Goal: Information Seeking & Learning: Learn about a topic

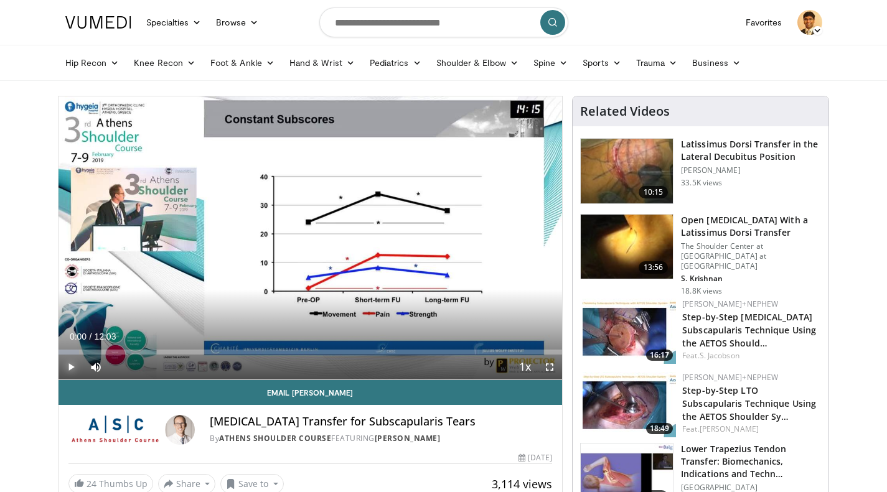
click at [67, 368] on span "Video Player" at bounding box center [71, 367] width 25 height 25
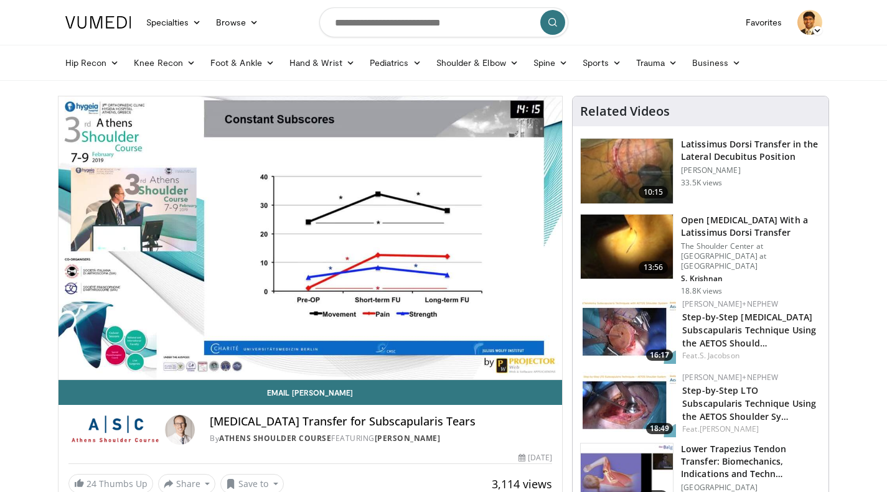
drag, startPoint x: 505, startPoint y: 273, endPoint x: 518, endPoint y: 292, distance: 23.3
click at [518, 292] on div "10 seconds Tap to unmute" at bounding box center [311, 237] width 504 height 283
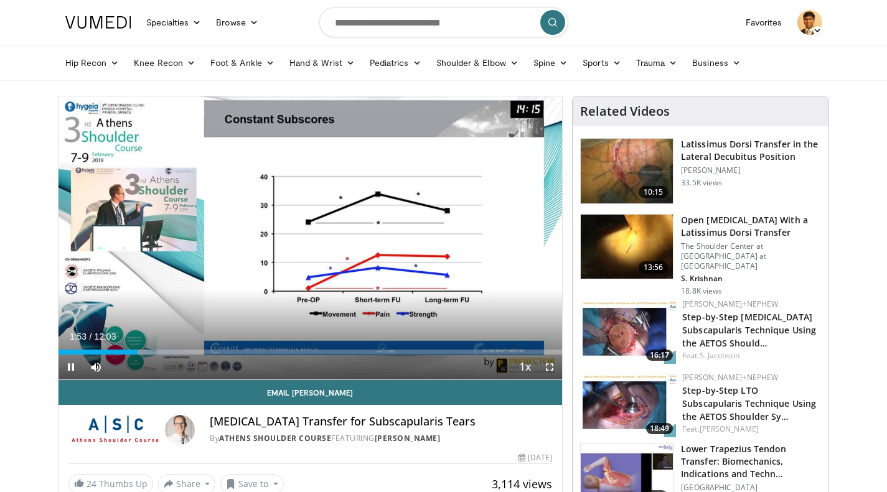
click at [123, 352] on div "01:53" at bounding box center [98, 352] width 79 height 5
click at [111, 352] on div "01:35" at bounding box center [92, 352] width 67 height 5
click at [173, 237] on icon "Video Player" at bounding box center [171, 237] width 35 height 35
click at [174, 240] on icon "Video Player" at bounding box center [171, 237] width 35 height 35
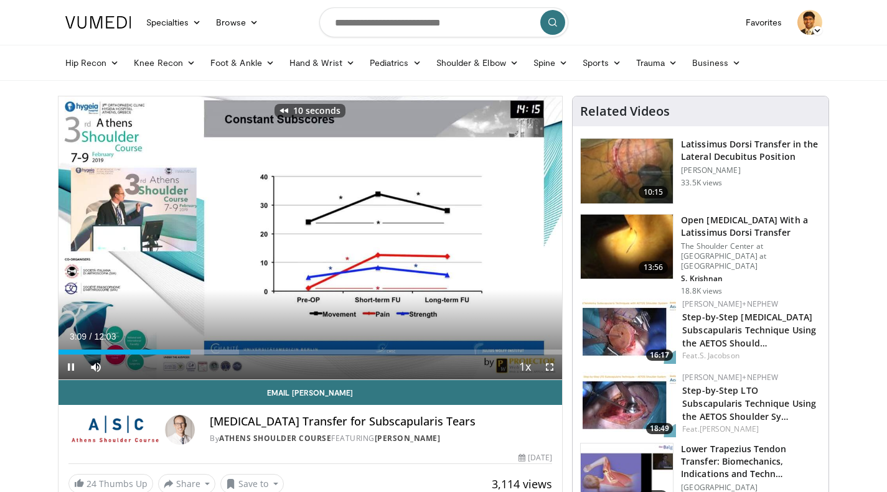
click at [174, 240] on icon "Video Player" at bounding box center [171, 237] width 35 height 35
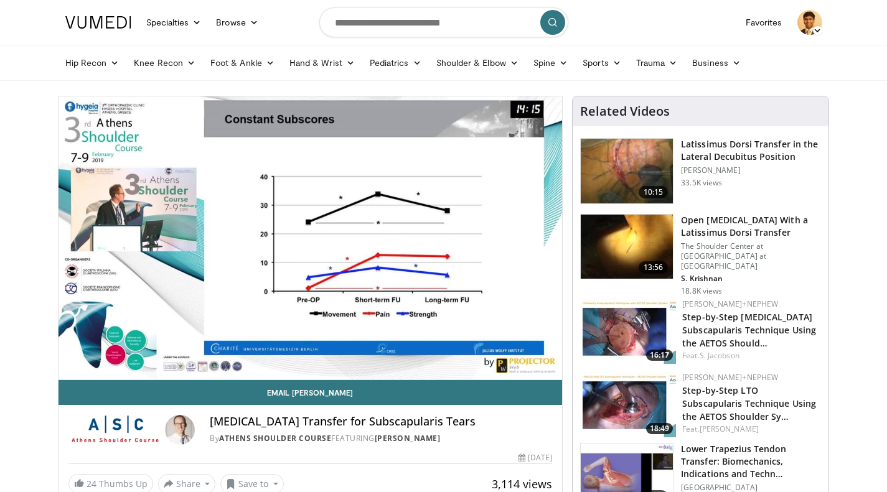
click at [749, 299] on div "[PERSON_NAME]+Nephew" at bounding box center [750, 304] width 136 height 11
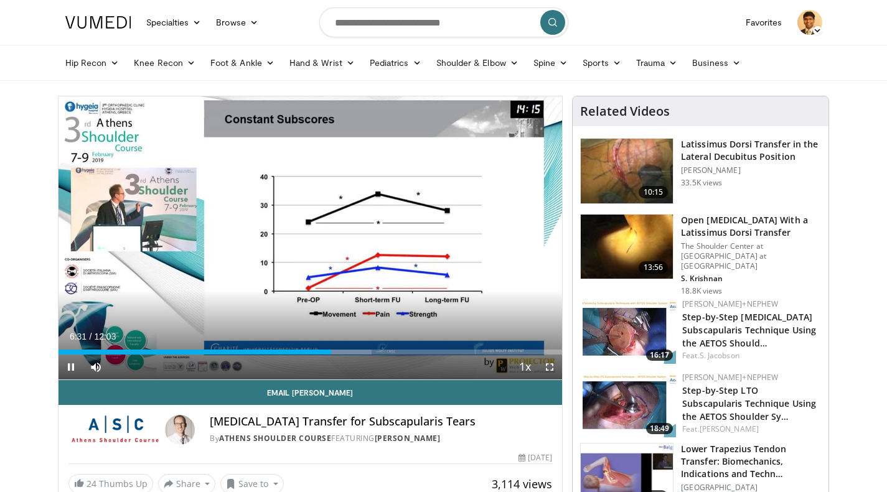
click at [309, 250] on icon "Video Player" at bounding box center [310, 237] width 35 height 35
click at [75, 367] on span "Video Player" at bounding box center [71, 367] width 25 height 25
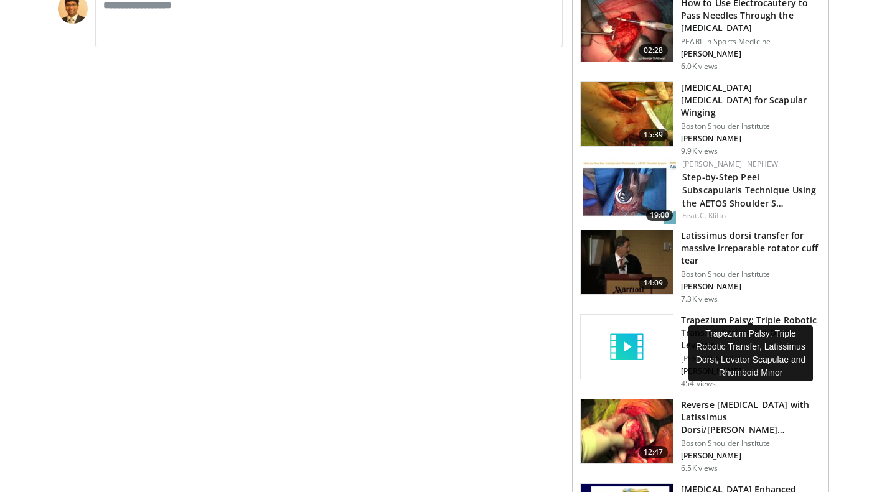
scroll to position [624, 0]
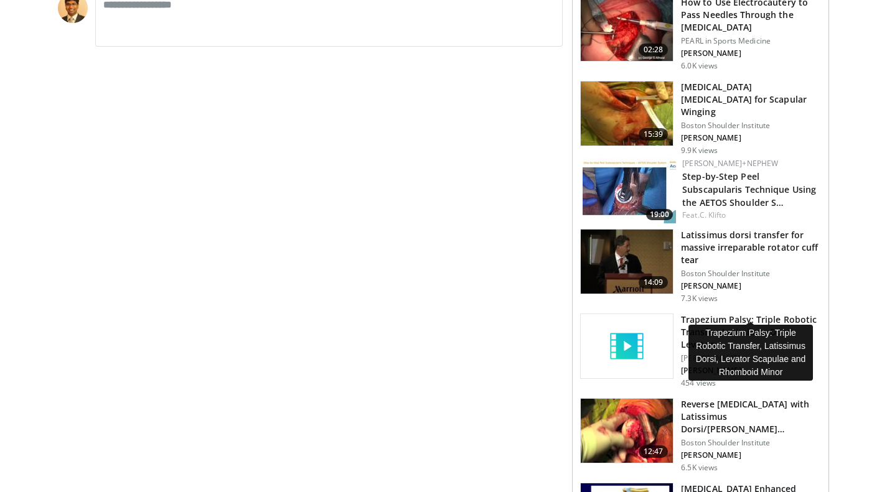
click at [749, 314] on h3 "Trapezium Palsy: Triple Robotic Transfer, Latissimus Dorsi, Levator …" at bounding box center [751, 332] width 140 height 37
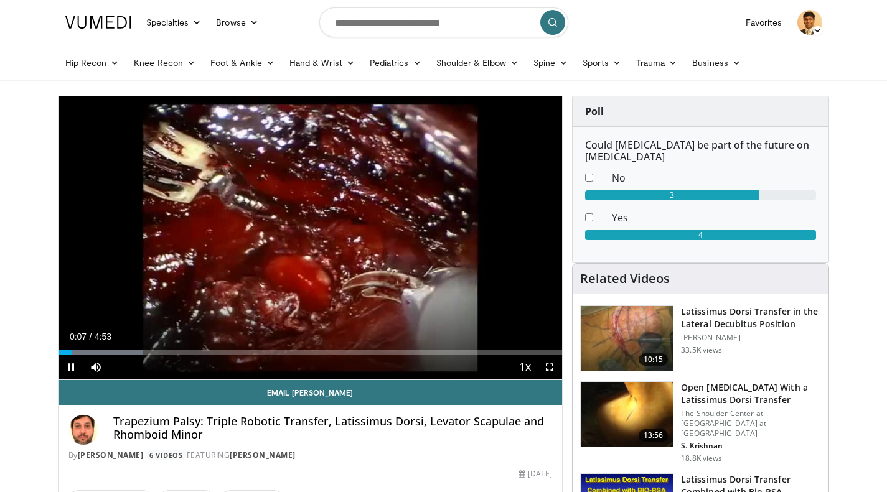
click at [448, 235] on icon "Video Player" at bounding box center [448, 237] width 35 height 35
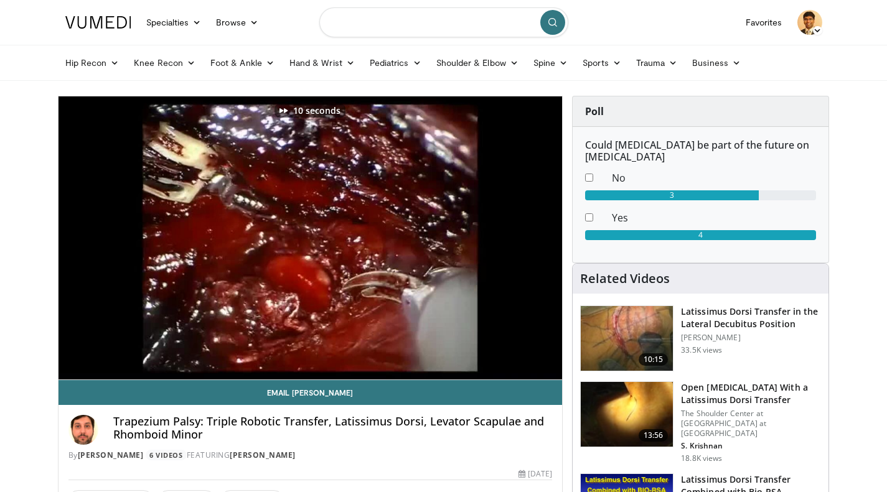
click at [449, 25] on input "Search topics, interventions" at bounding box center [443, 22] width 249 height 30
type input "**********"
click at [557, 22] on icon "submit" at bounding box center [553, 22] width 10 height 10
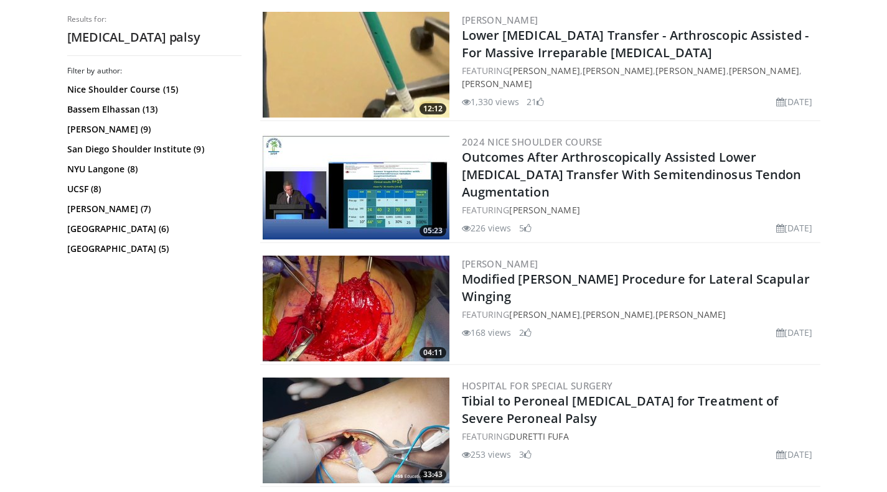
scroll to position [1480, 0]
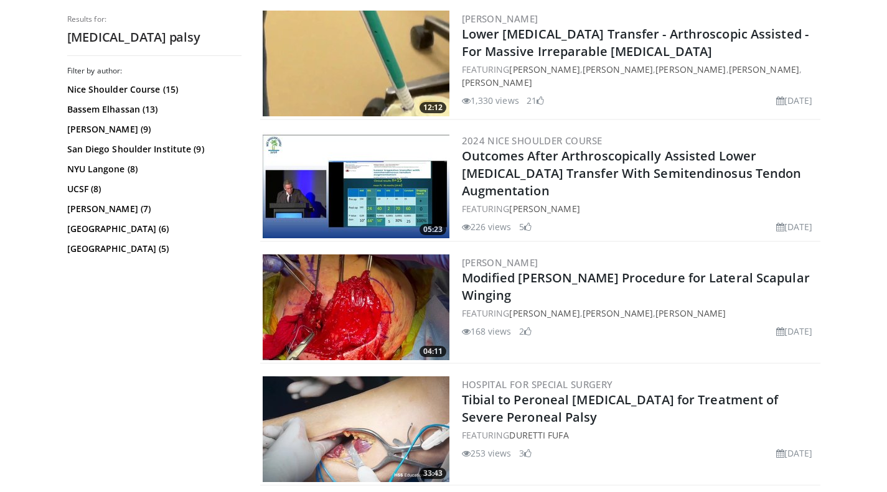
click at [634, 269] on link "Modified Eden Lange Procedure for Lateral Scapular Winging" at bounding box center [636, 286] width 348 height 34
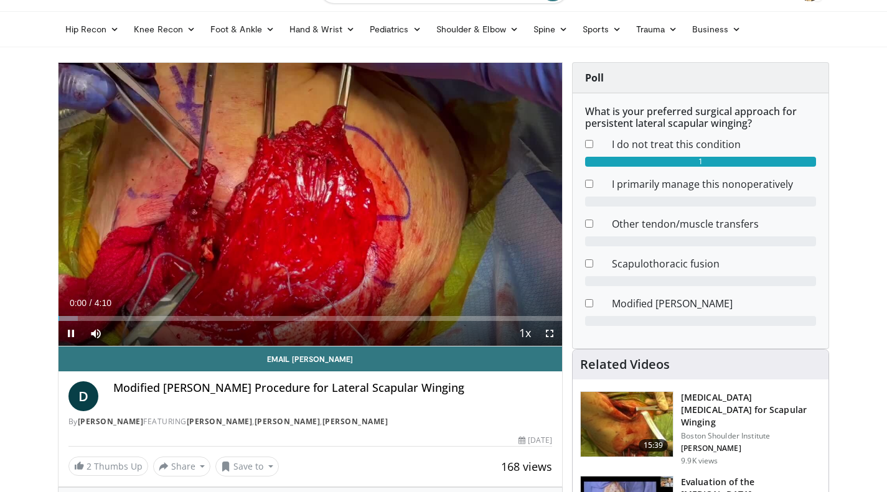
scroll to position [35, 0]
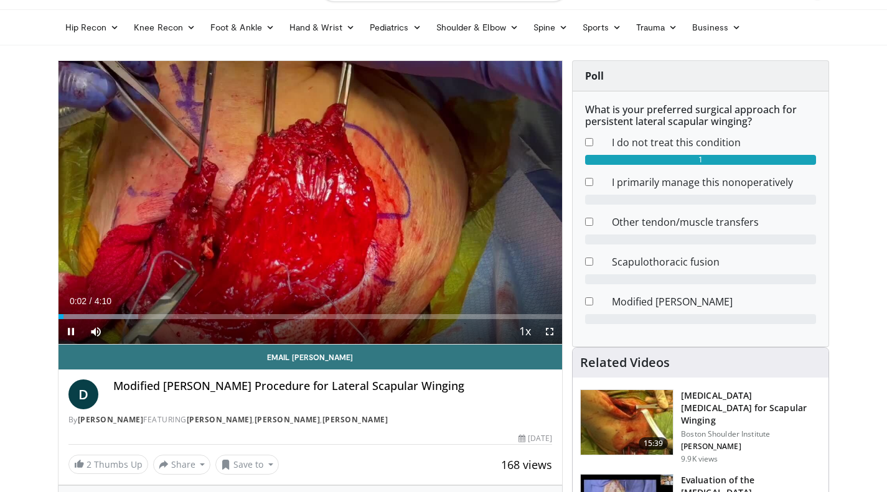
click at [449, 201] on icon "Video Player" at bounding box center [448, 202] width 35 height 35
click at [444, 202] on icon "Video Player" at bounding box center [448, 202] width 35 height 35
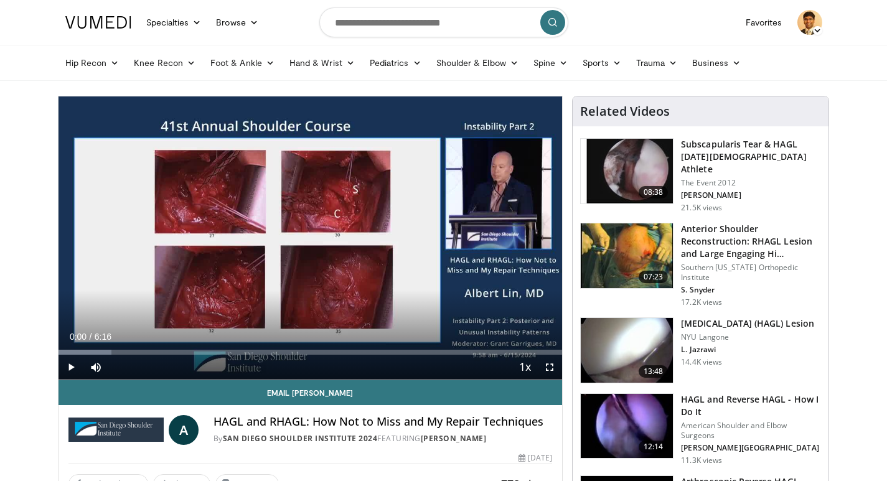
click at [817, 17] on img at bounding box center [809, 22] width 25 height 25
